Goal: Task Accomplishment & Management: Manage account settings

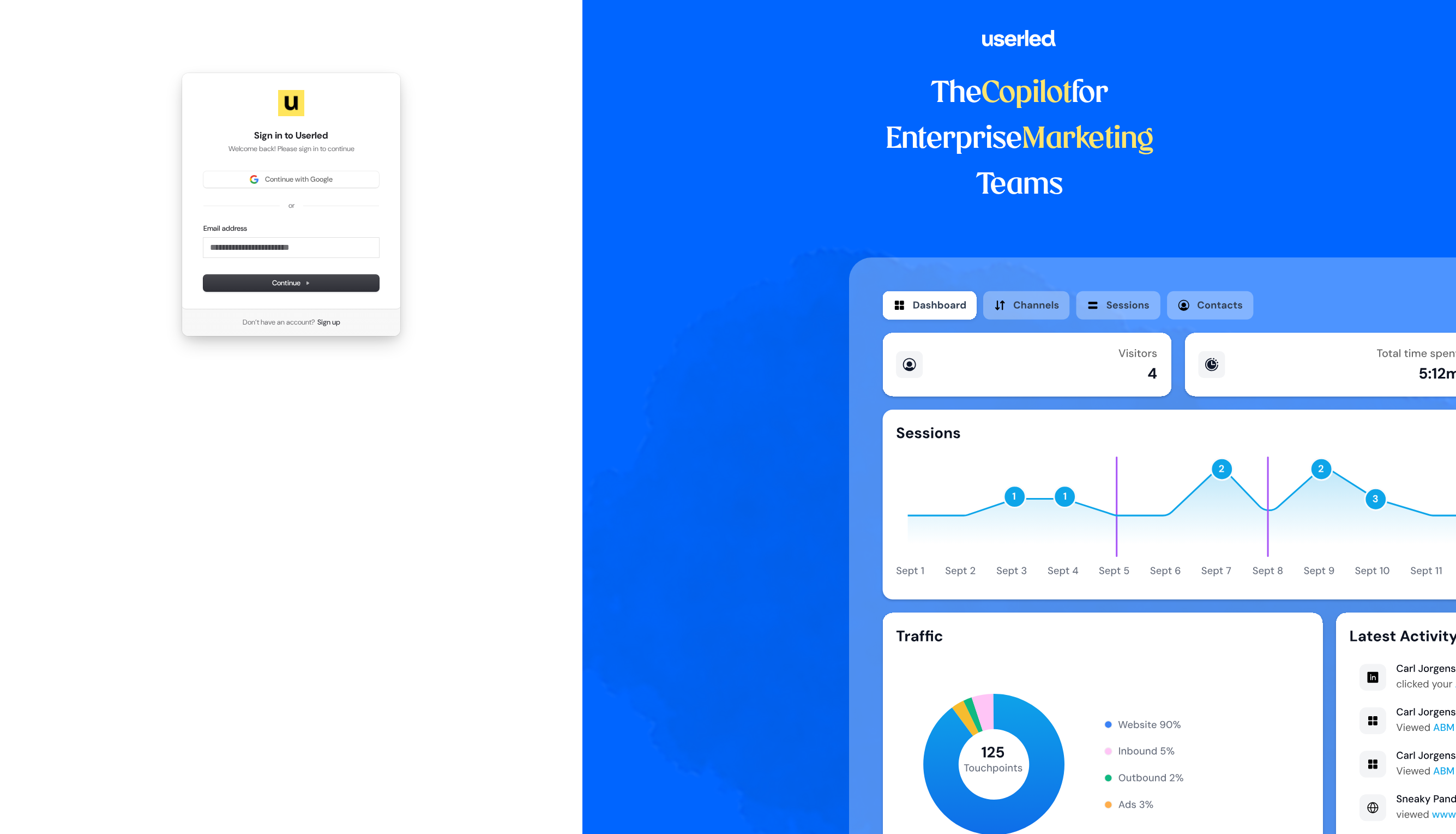
click at [328, 180] on span "Continue with Google" at bounding box center [299, 179] width 68 height 10
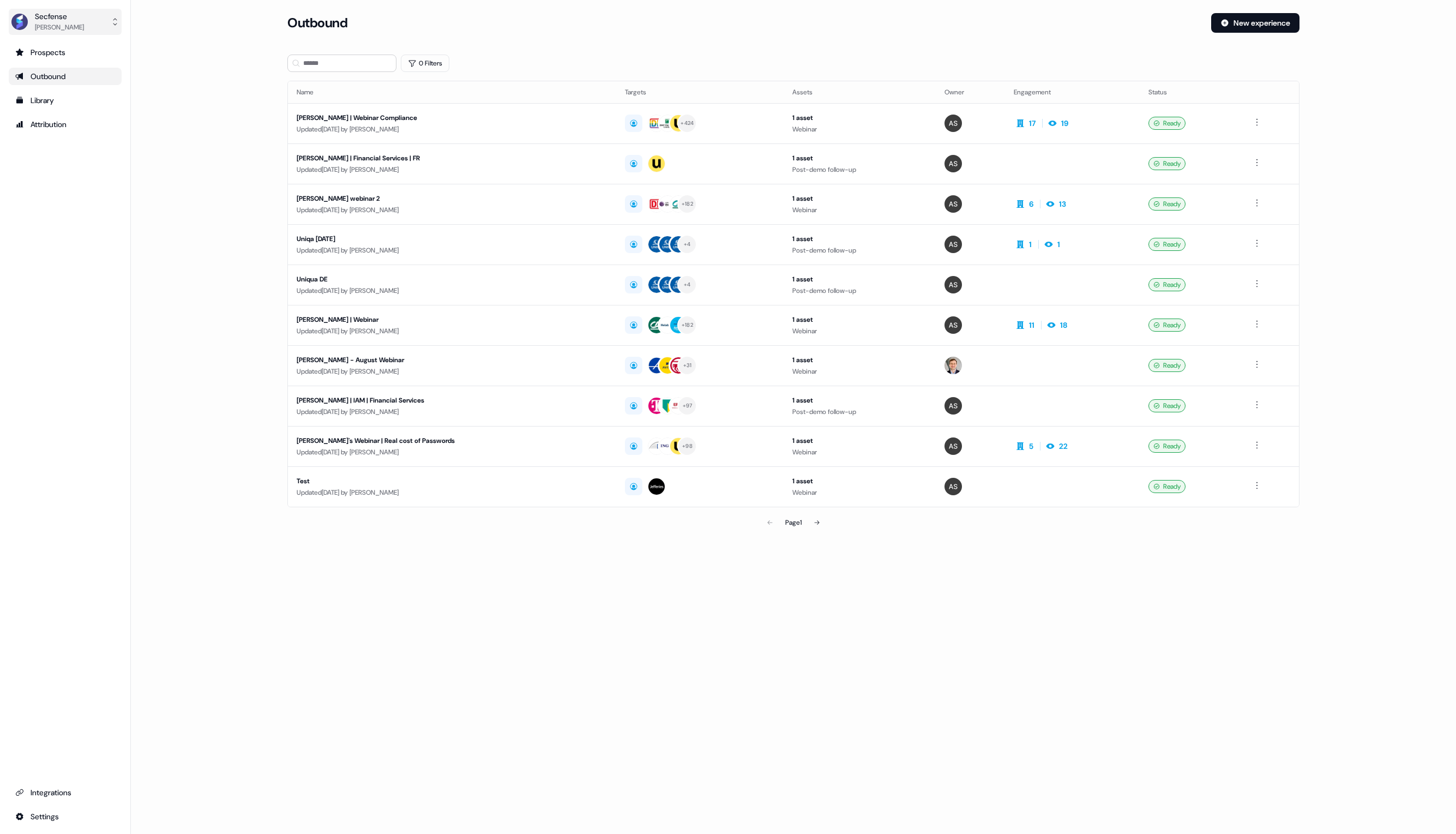
click at [71, 24] on div "[PERSON_NAME]" at bounding box center [60, 27] width 49 height 11
click at [152, 52] on div "Secfense [PERSON_NAME] Help documentation Feedback Logout Prospects Outbound Li…" at bounding box center [728, 417] width 1456 height 834
click at [54, 815] on html "For the best experience switch devices to a bigger screen. Go to [DOMAIN_NAME] …" at bounding box center [728, 417] width 1456 height 834
click at [164, 794] on div "Team" at bounding box center [172, 797] width 87 height 18
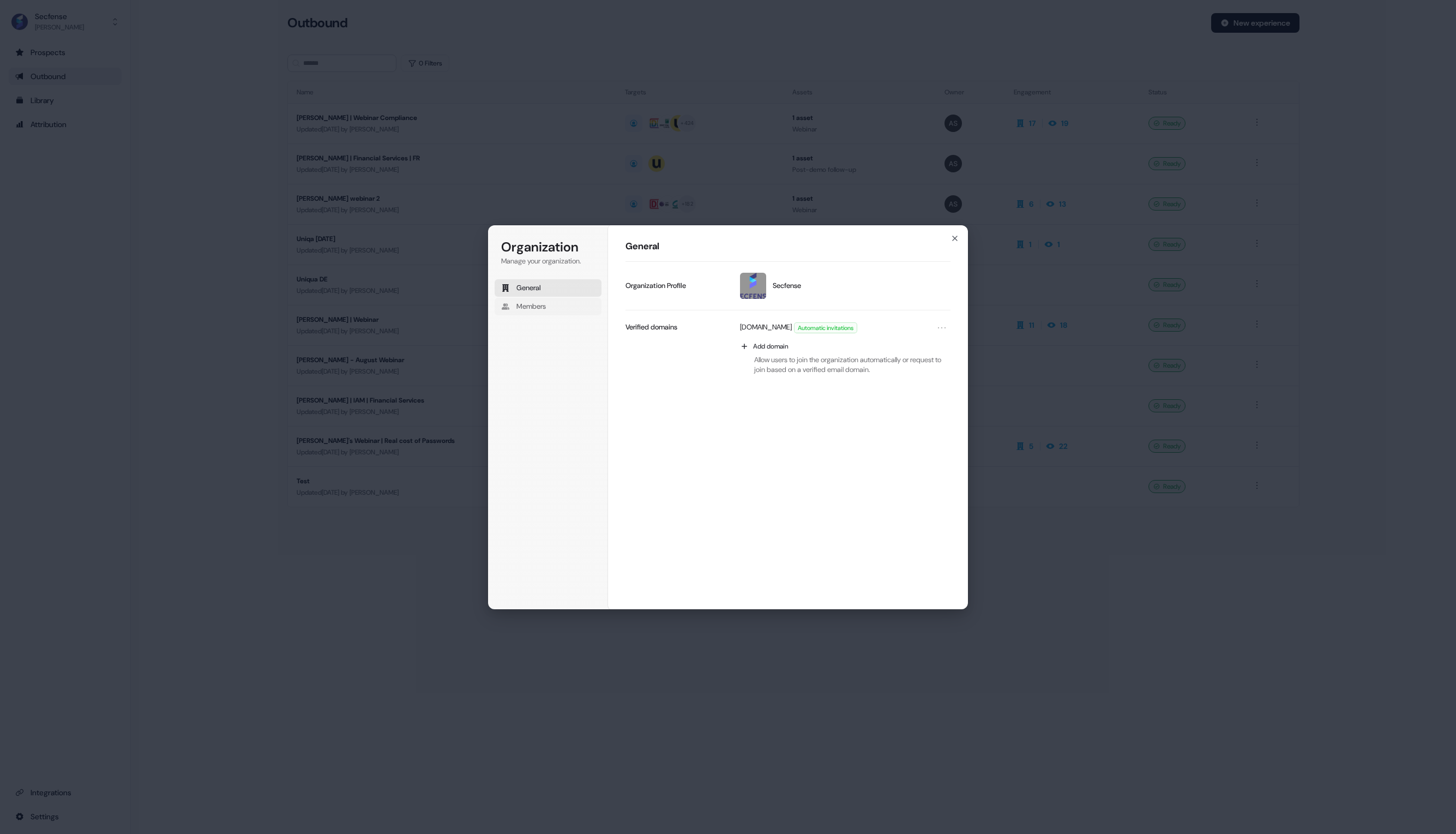
click at [544, 307] on span "Members" at bounding box center [531, 306] width 30 height 10
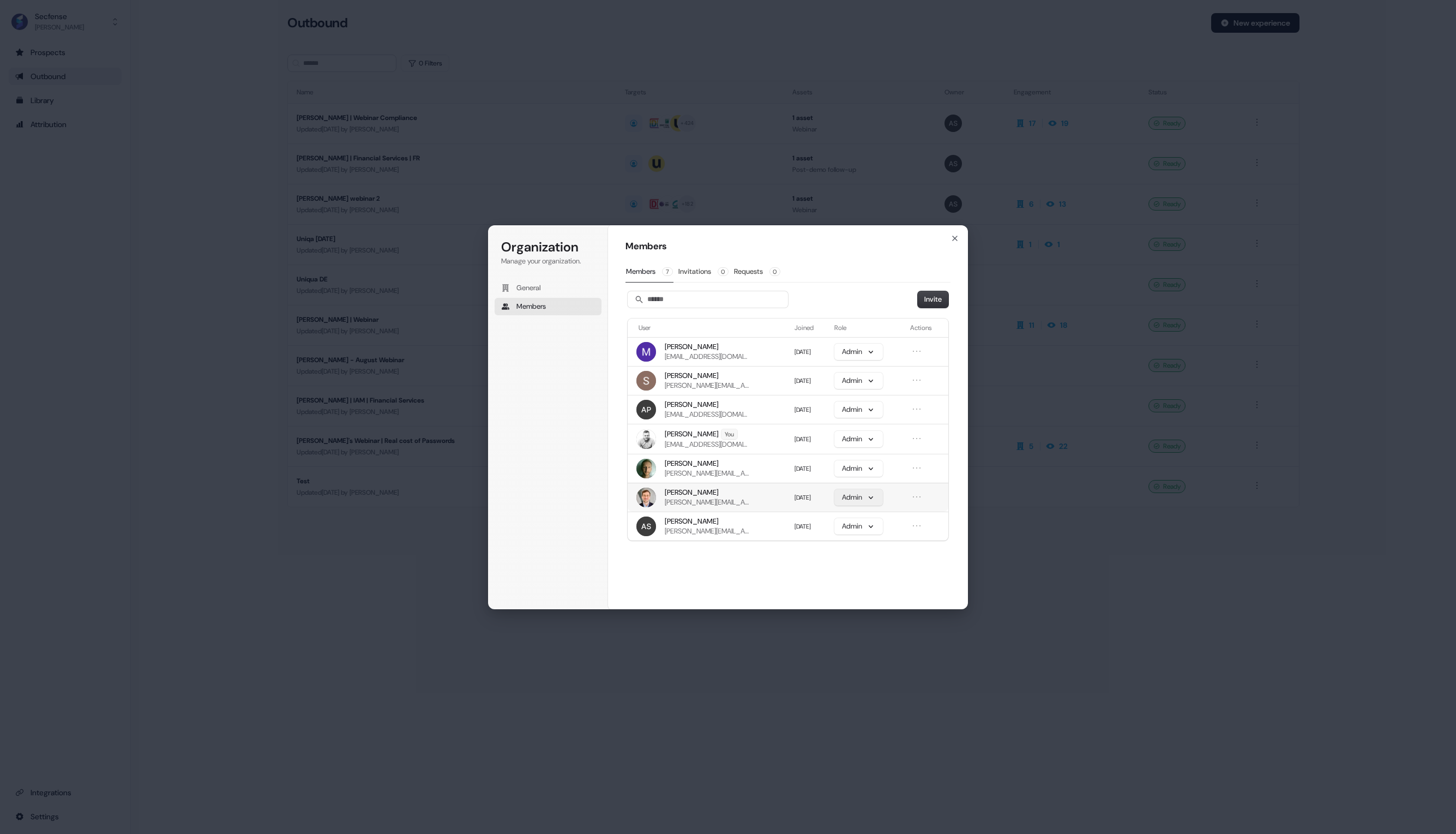
click at [877, 501] on button "Admin" at bounding box center [859, 497] width 49 height 16
click at [951, 499] on div "Members Members 7 Invitations 0 Requests 0 Invite User Joined Role Actions Mais…" at bounding box center [788, 417] width 360 height 385
click at [919, 499] on icon "Open menu" at bounding box center [917, 497] width 11 height 11
click at [899, 519] on button "Remove member" at bounding box center [883, 519] width 66 height 15
drag, startPoint x: 957, startPoint y: 238, endPoint x: 898, endPoint y: 248, distance: 59.8
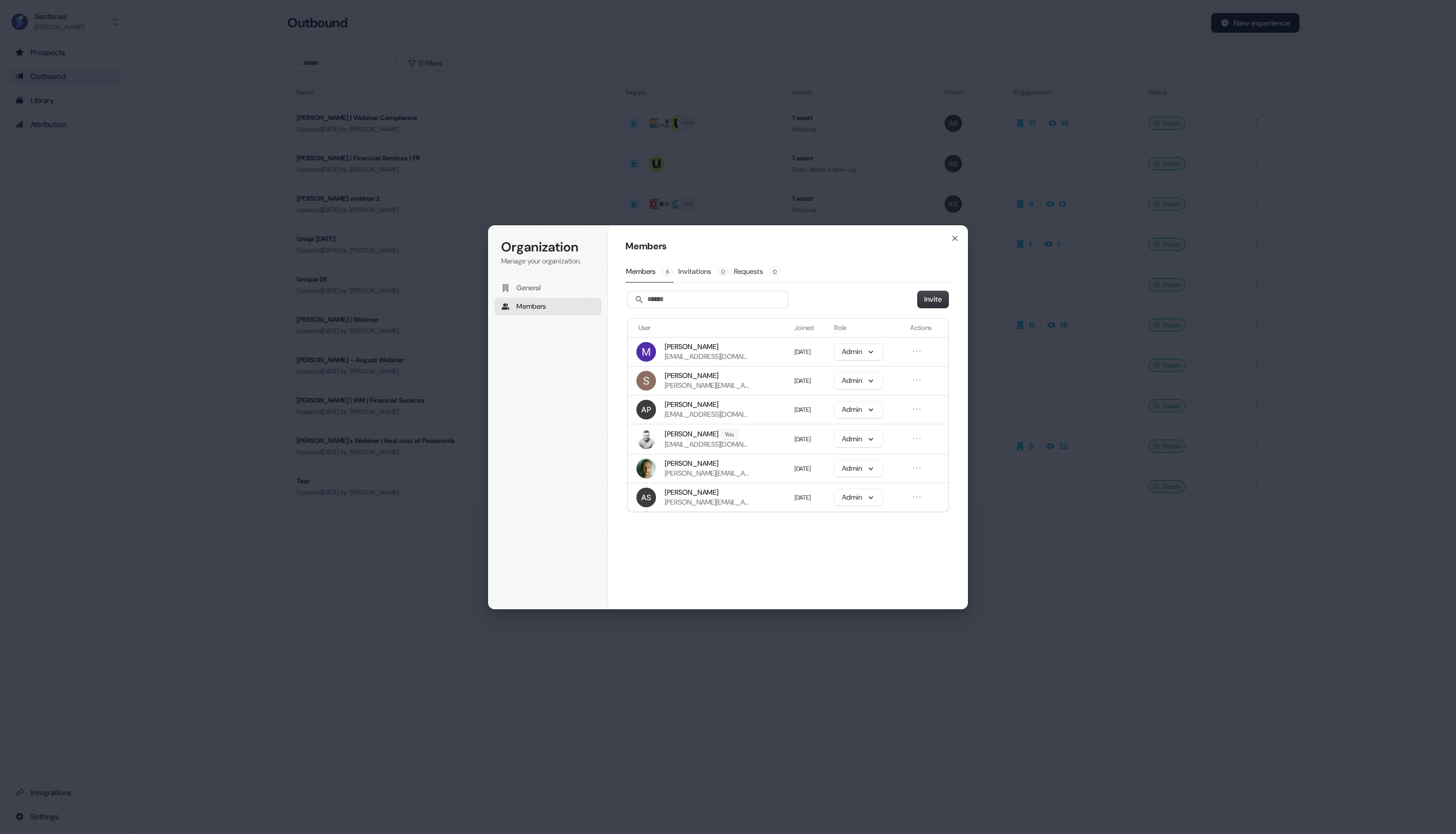
click at [957, 238] on icon "button" at bounding box center [954, 238] width 8 height 8
